Goal: Find specific page/section: Find specific page/section

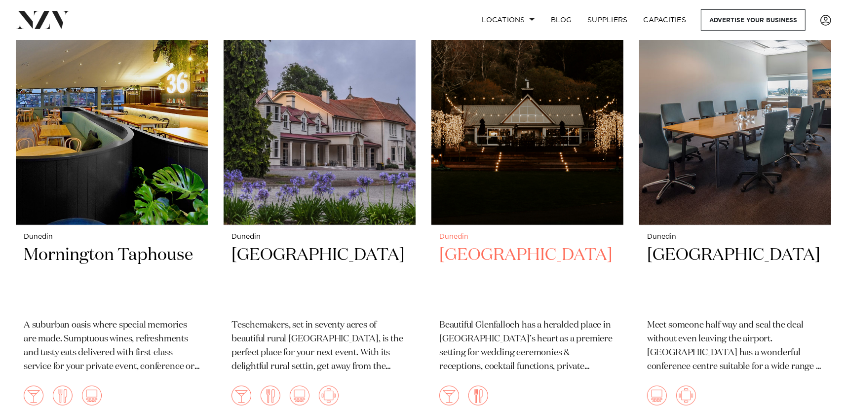
scroll to position [938, 0]
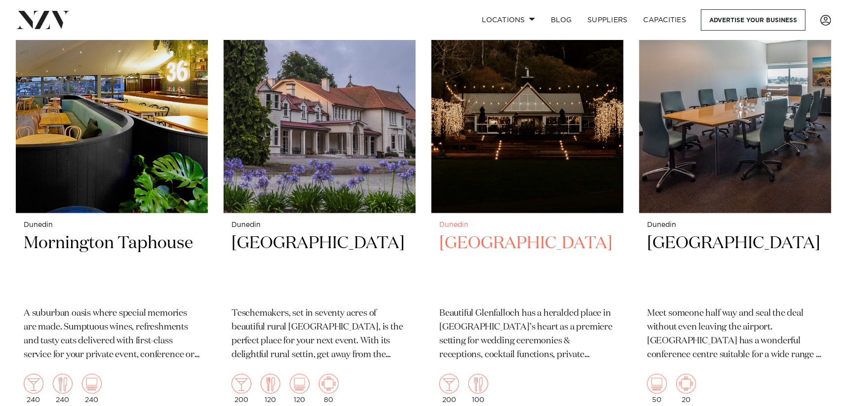
click at [535, 182] on img at bounding box center [527, 85] width 192 height 258
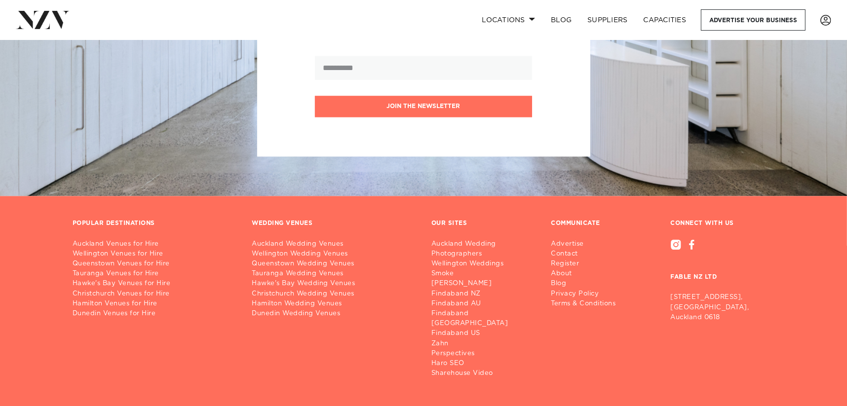
scroll to position [2032, 0]
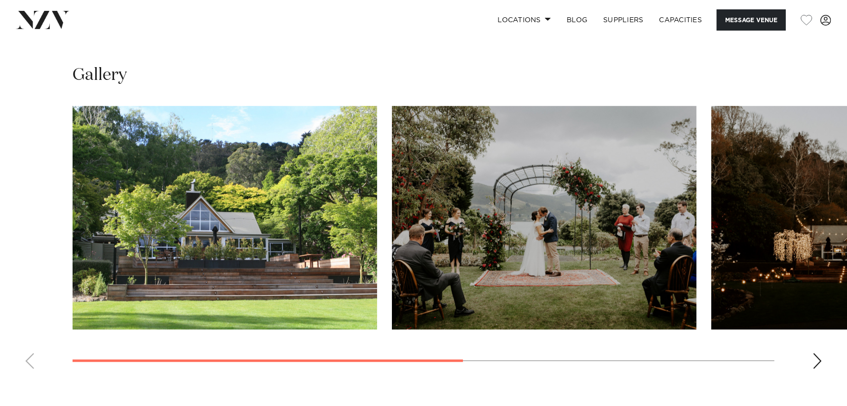
scroll to position [790, 0]
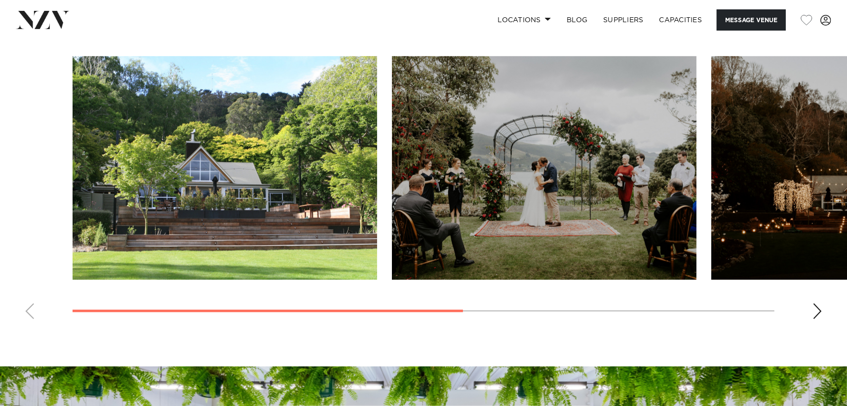
click at [822, 306] on div "Next slide" at bounding box center [817, 312] width 10 height 16
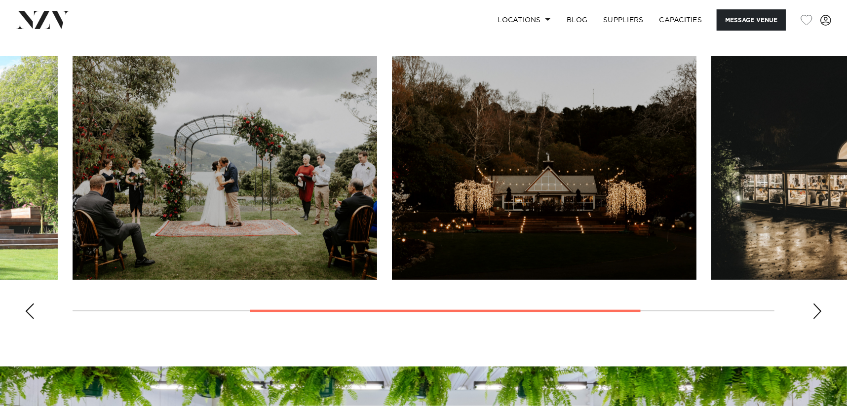
click at [819, 306] on div "Next slide" at bounding box center [817, 312] width 10 height 16
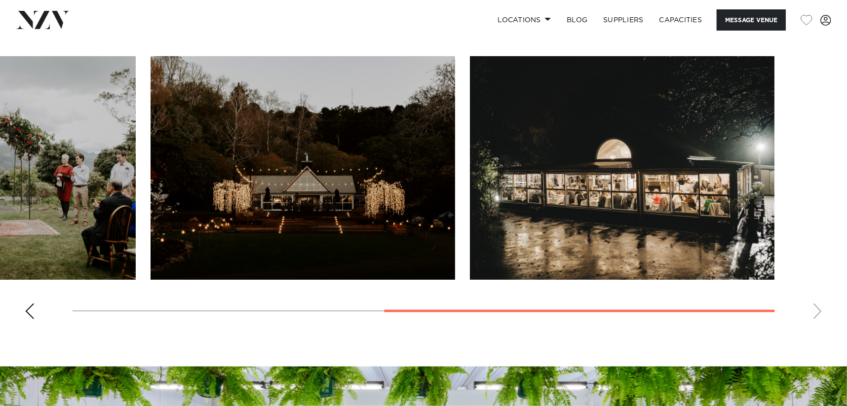
click at [816, 306] on swiper-container at bounding box center [423, 191] width 847 height 271
click at [814, 308] on swiper-container at bounding box center [423, 191] width 847 height 271
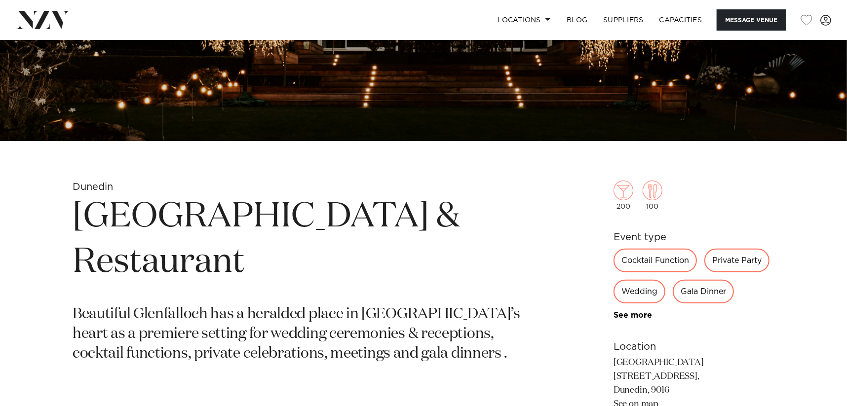
scroll to position [296, 0]
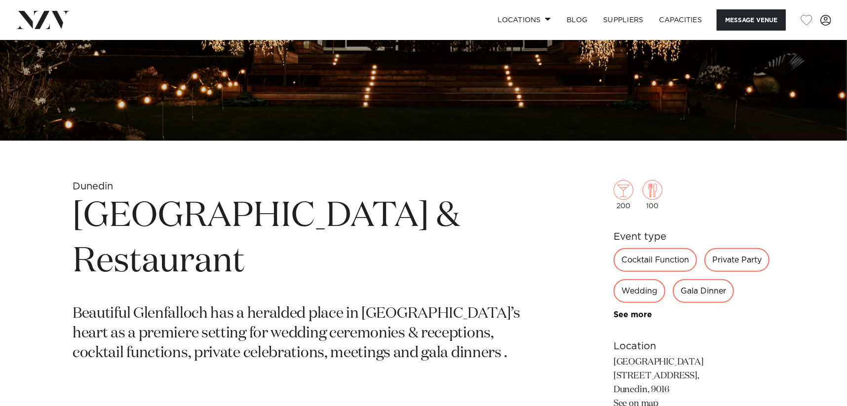
click at [745, 257] on div "Private Party" at bounding box center [736, 260] width 65 height 24
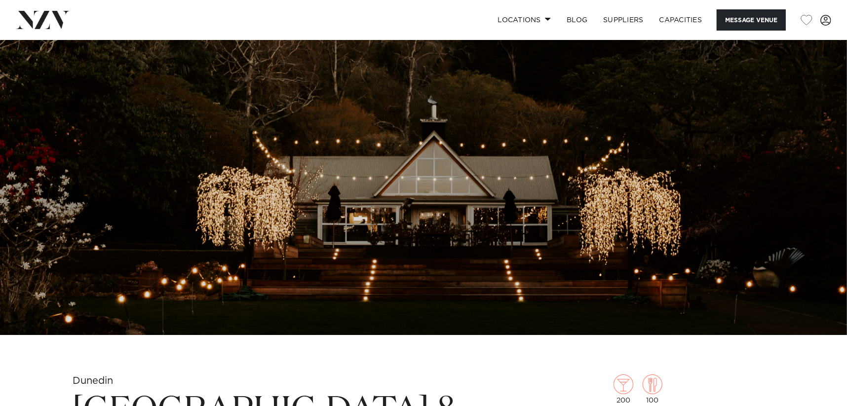
scroll to position [99, 0]
